Goal: Task Accomplishment & Management: Manage account settings

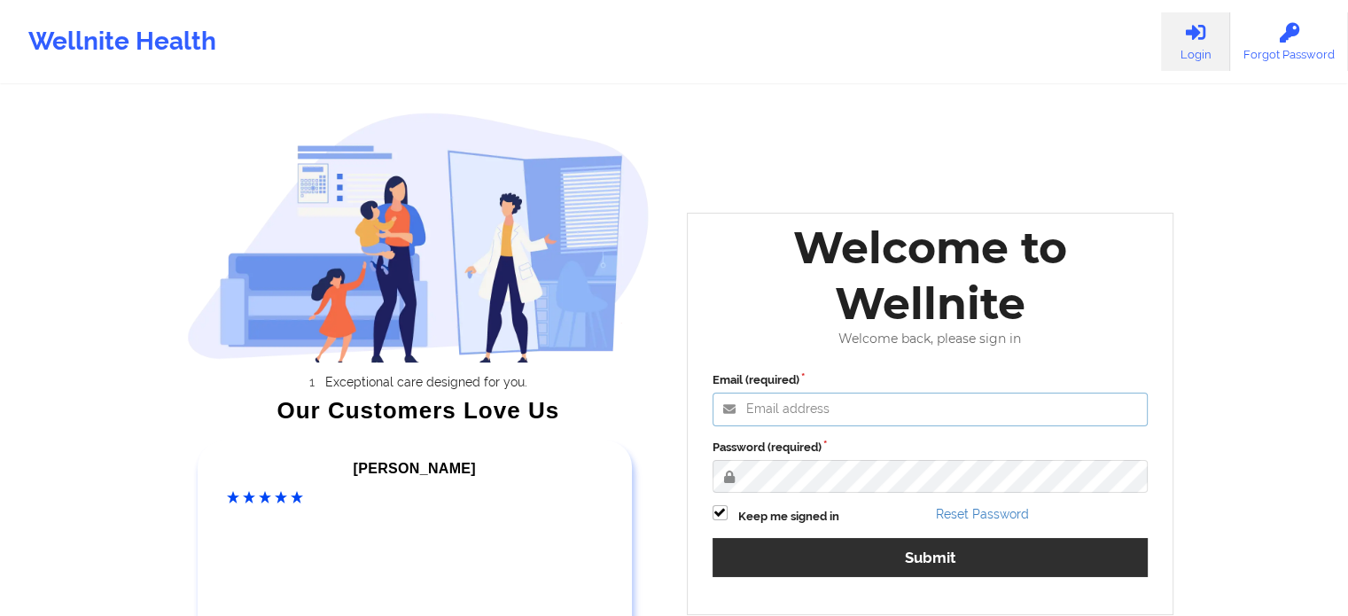
type input "[EMAIL_ADDRESS][DOMAIN_NAME]"
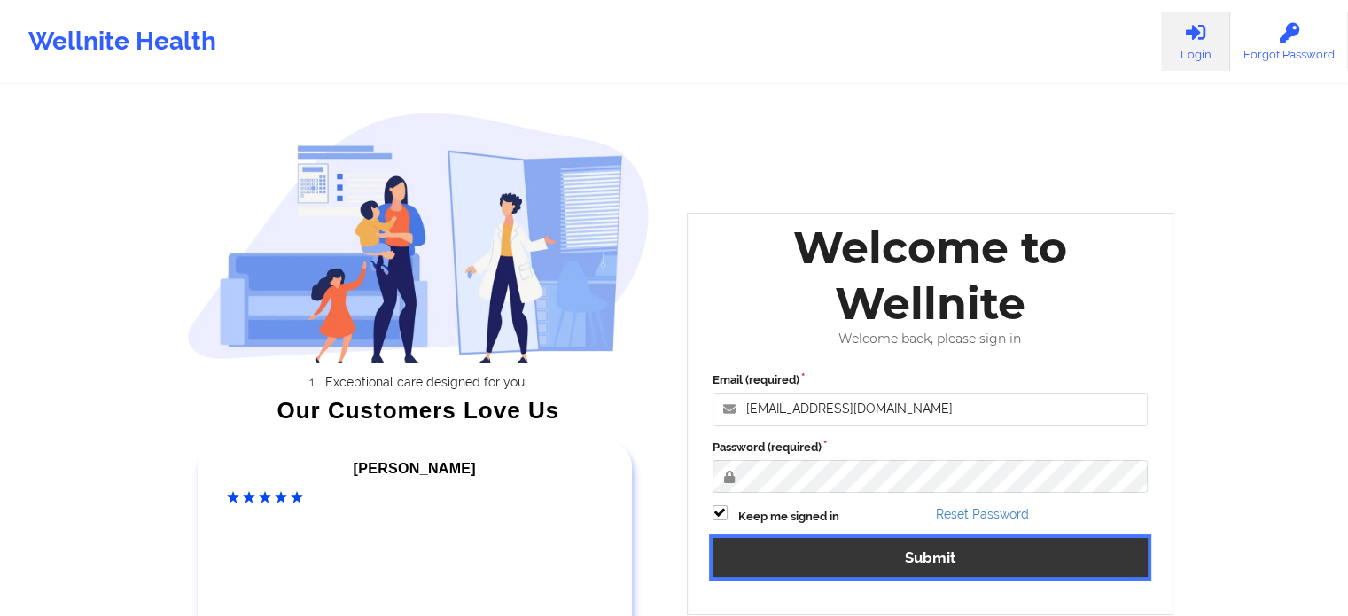
click at [875, 548] on button "Submit" at bounding box center [931, 557] width 436 height 38
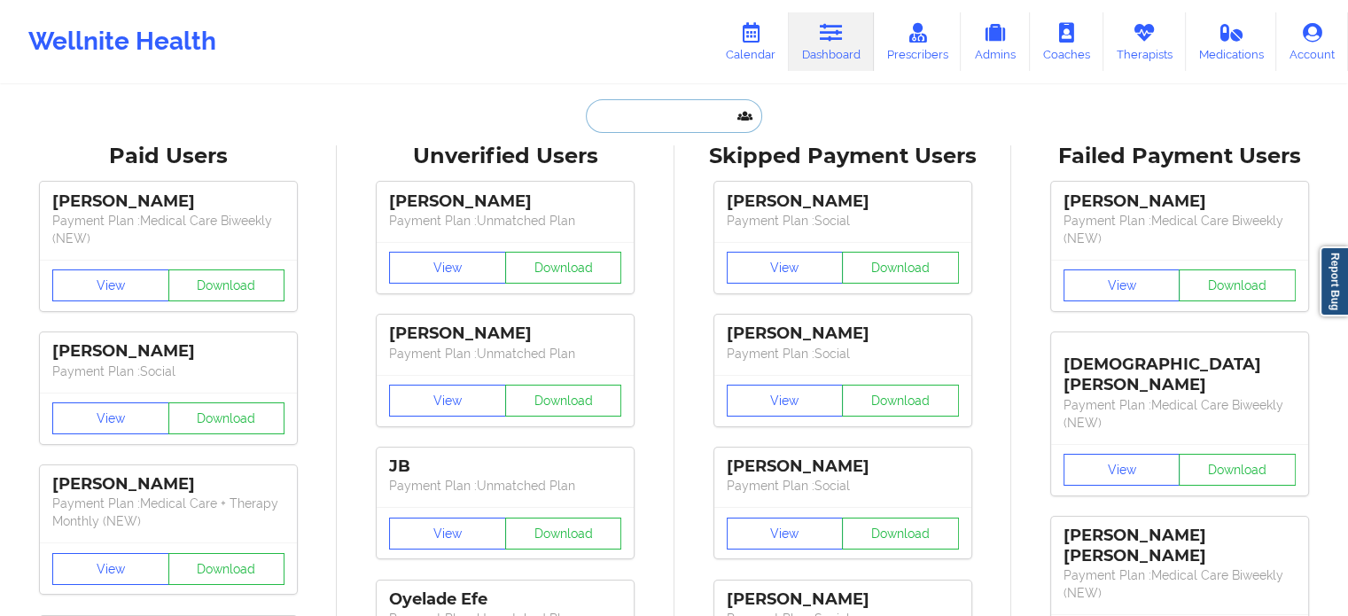
click at [652, 120] on input "text" at bounding box center [674, 116] width 176 height 34
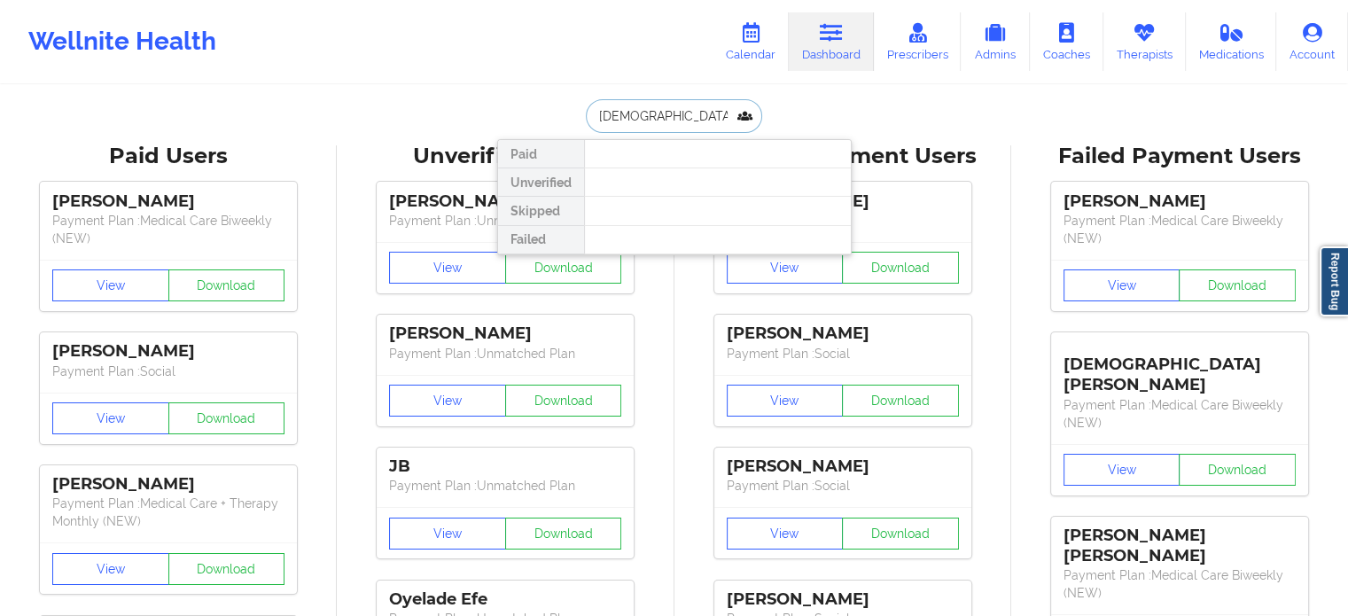
type input "[DEMOGRAPHIC_DATA]"
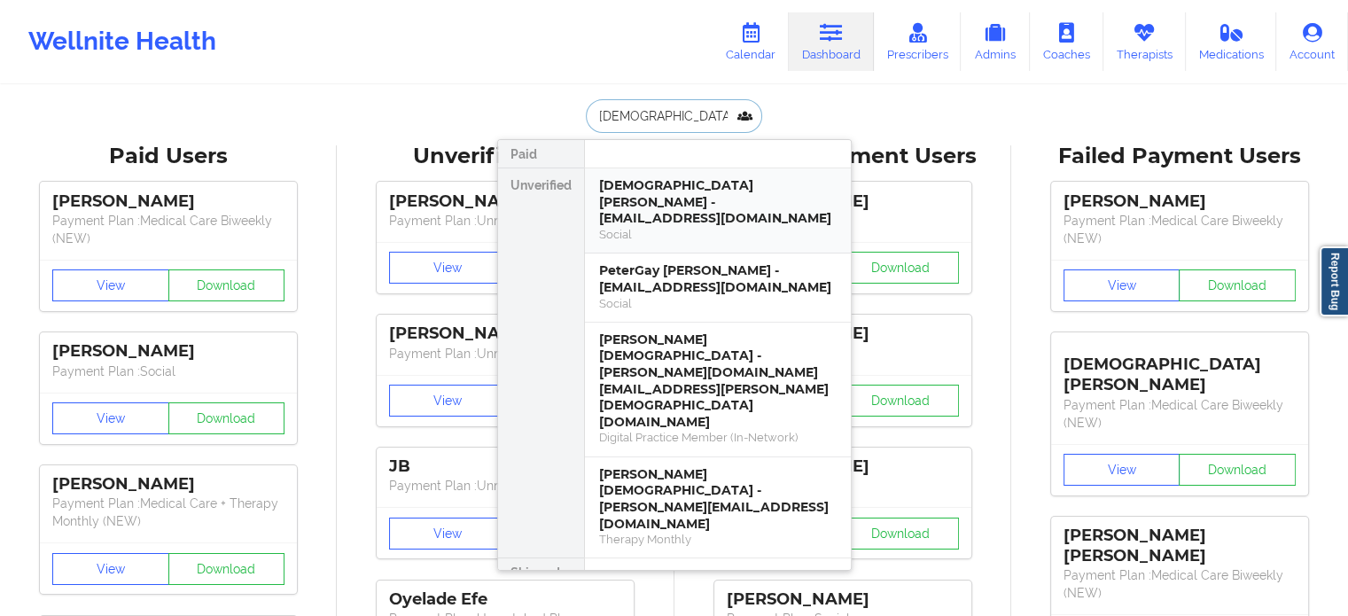
click at [651, 227] on div "Social" at bounding box center [718, 234] width 238 height 15
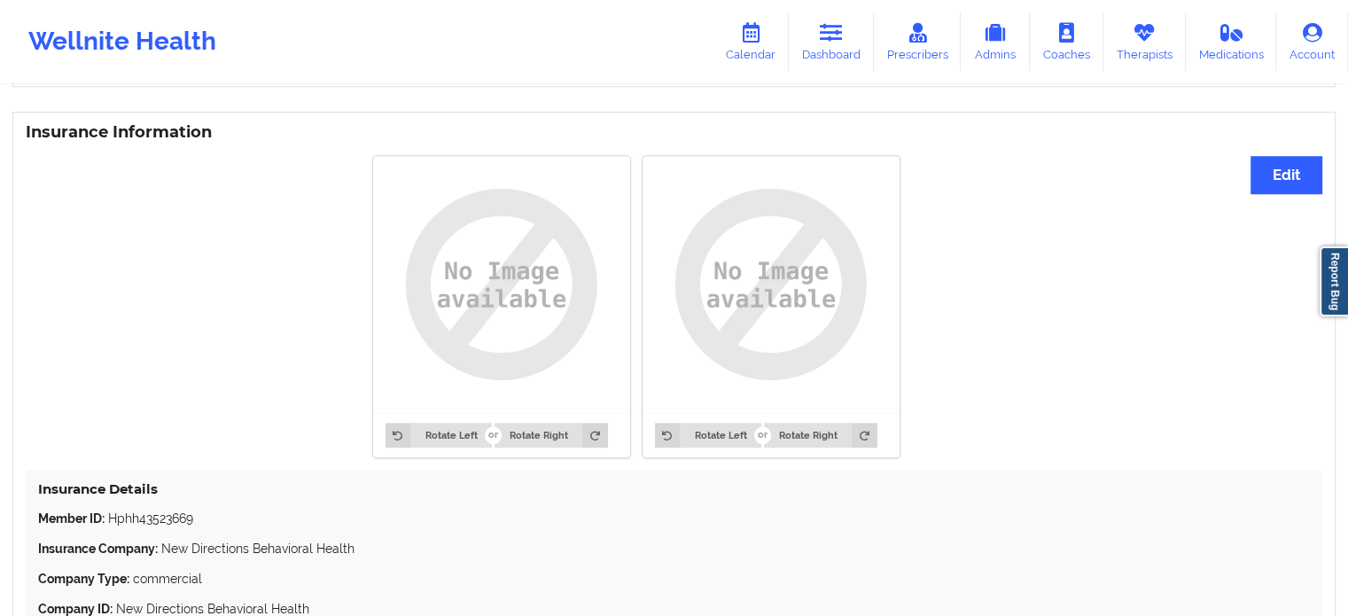
scroll to position [1440, 0]
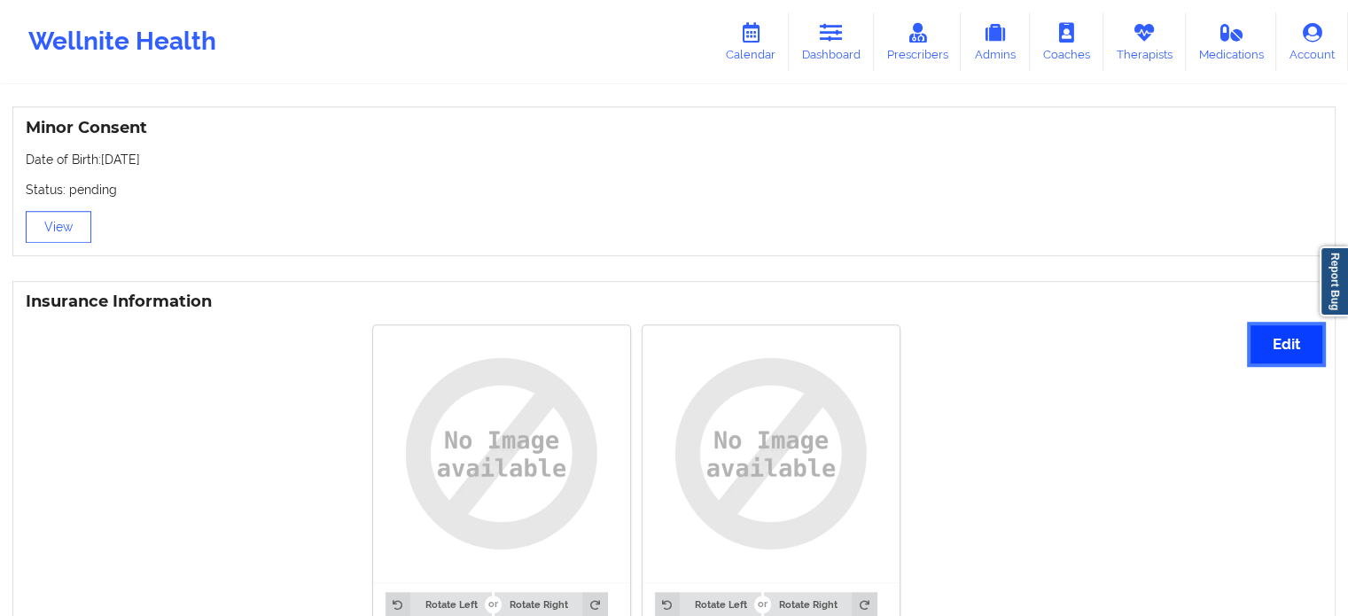
click at [1284, 325] on button "Edit" at bounding box center [1287, 344] width 72 height 38
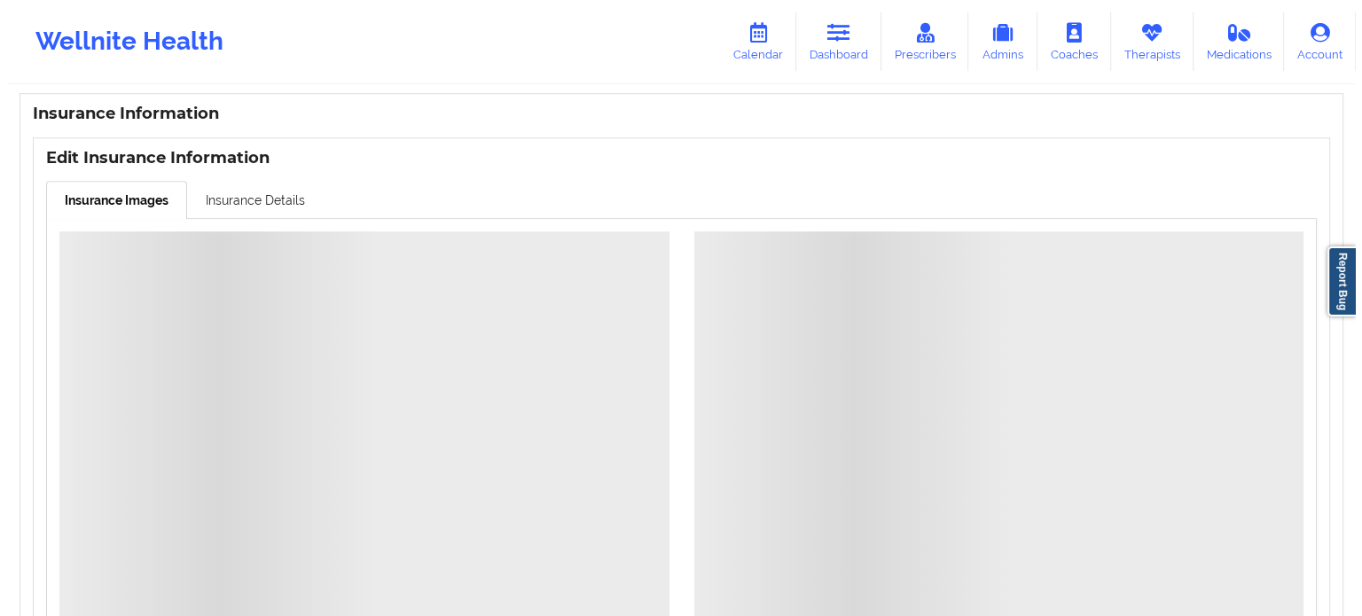
scroll to position [1333, 0]
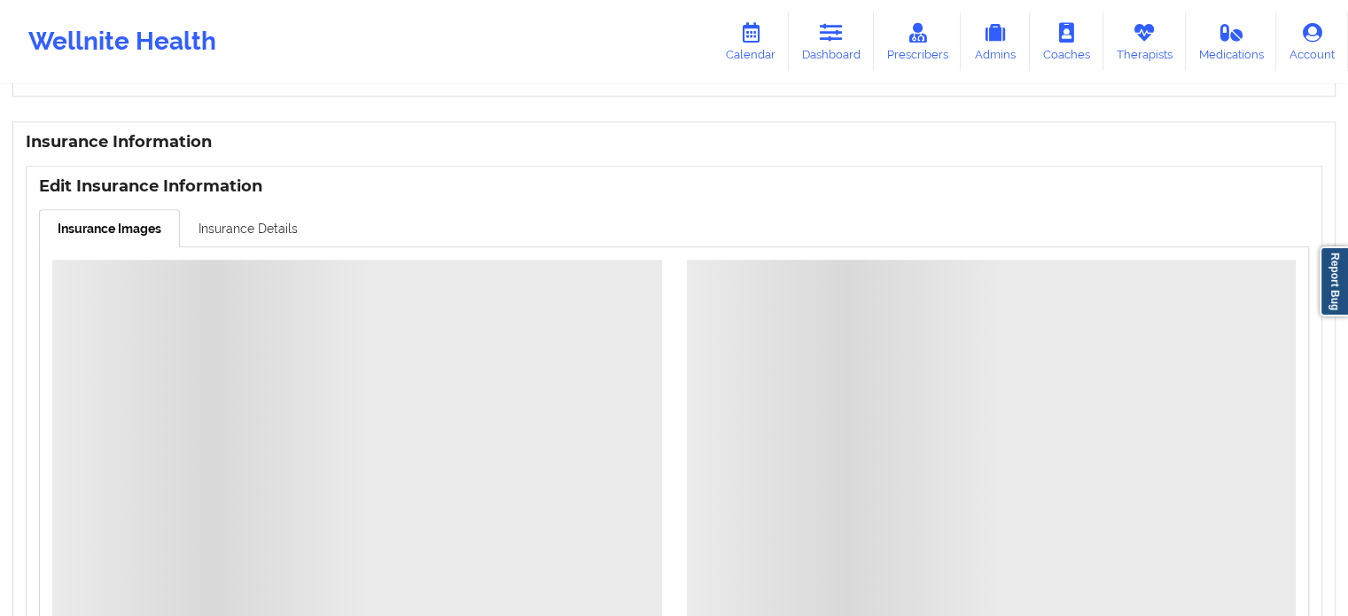
click at [238, 209] on link "Insurance Details" at bounding box center [248, 227] width 137 height 37
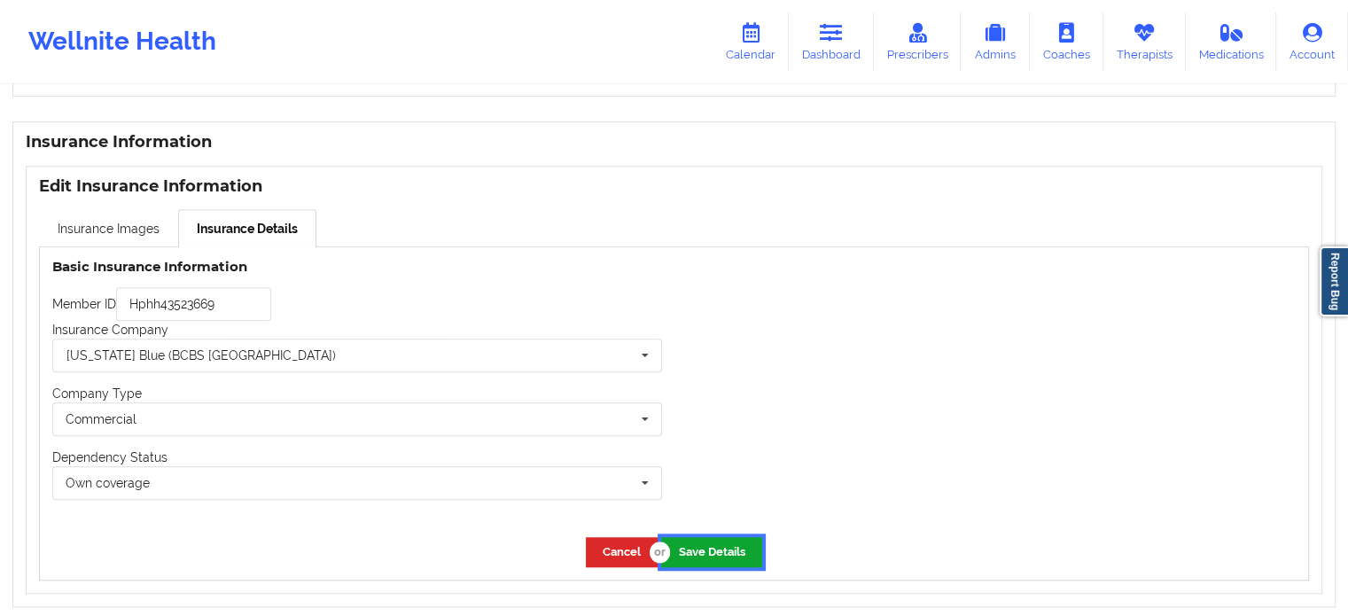
click at [690, 537] on button "Save Details" at bounding box center [711, 551] width 101 height 29
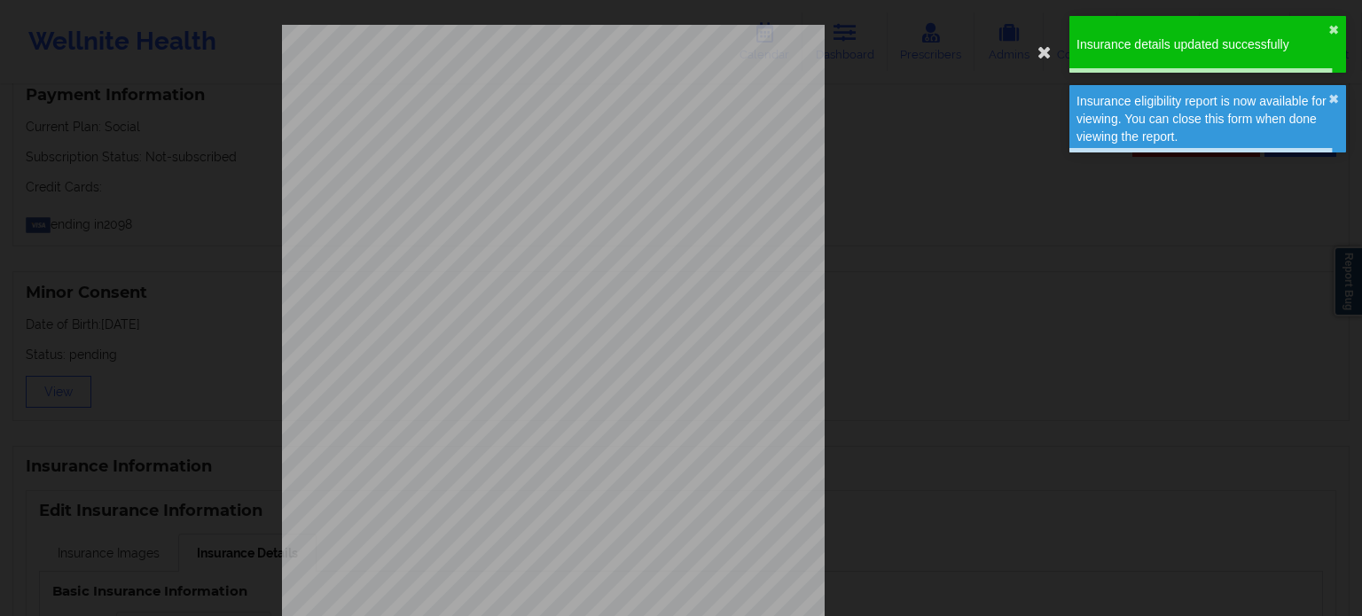
type input "Hphh43523669"
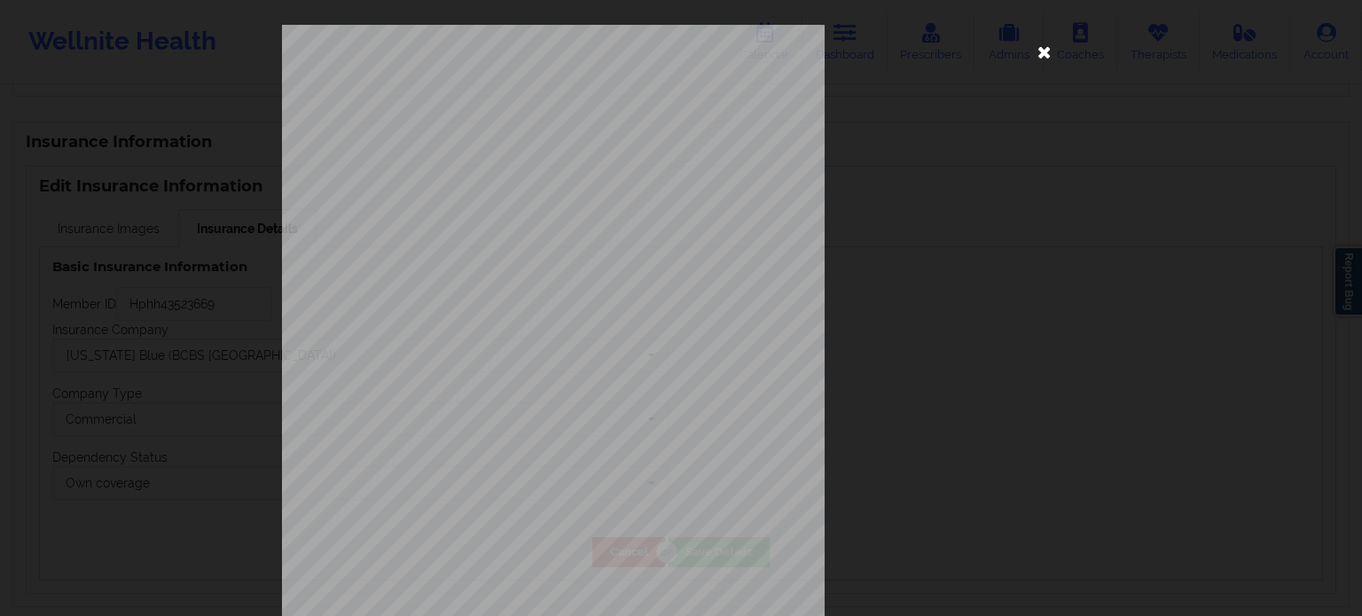
click at [1036, 55] on icon at bounding box center [1044, 51] width 28 height 28
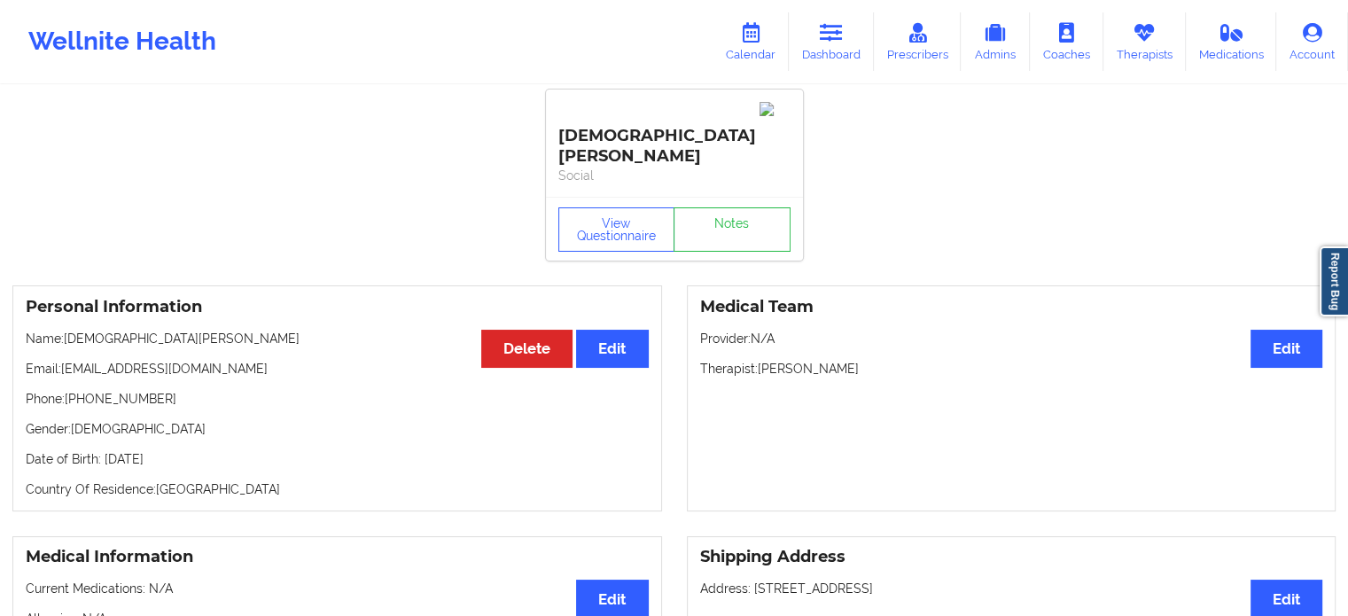
scroll to position [0, 0]
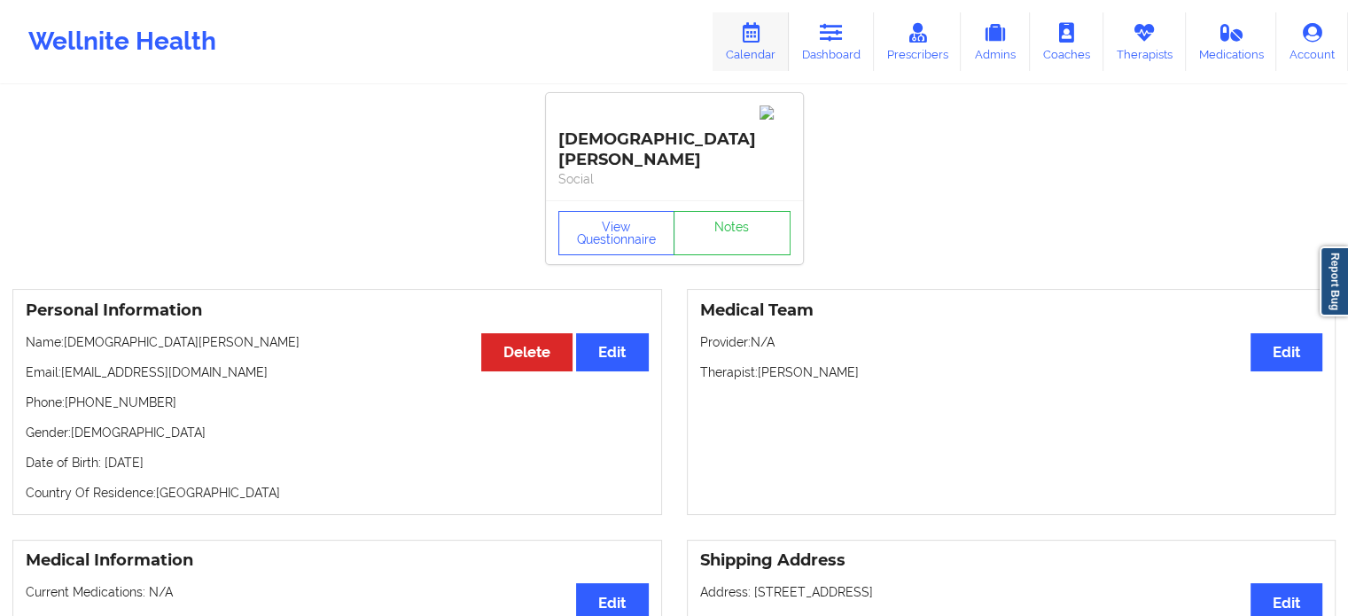
click at [762, 40] on icon at bounding box center [750, 33] width 23 height 20
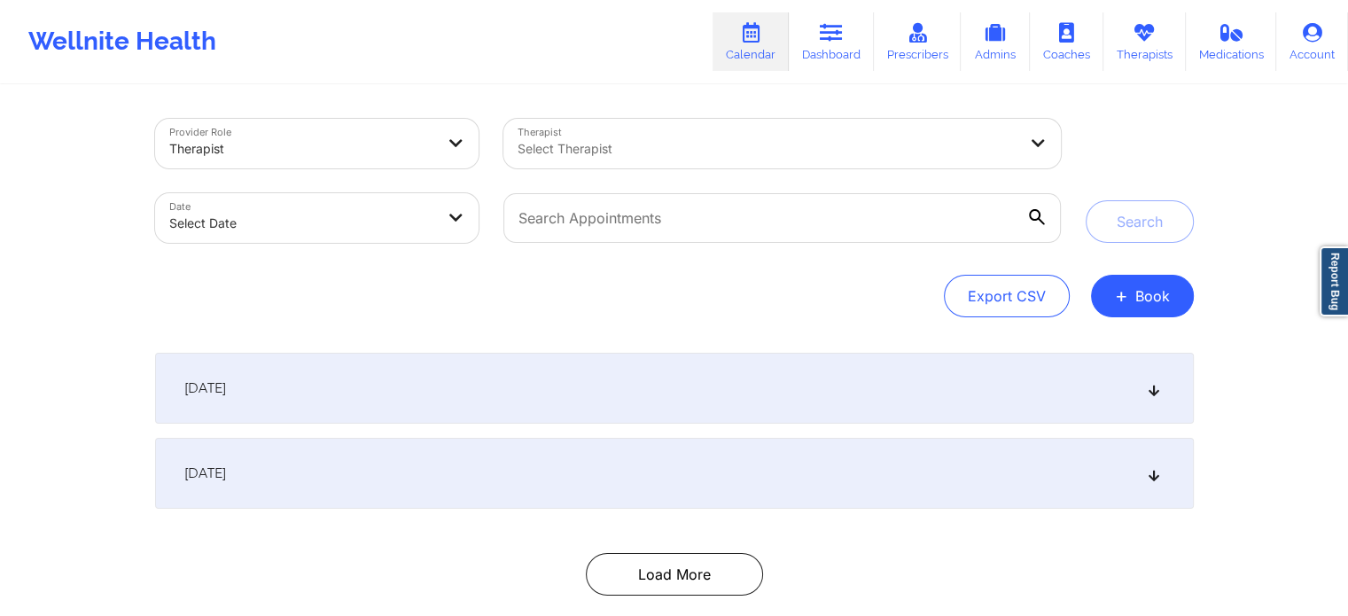
click at [535, 51] on div "Wellnite Health Calendar Dashboard Prescribers Admins Coaches Therapists Medica…" at bounding box center [674, 41] width 1348 height 71
